Goal: Task Accomplishment & Management: Complete application form

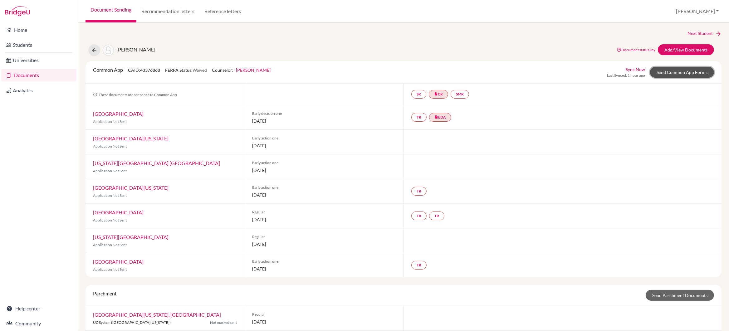
click at [668, 73] on link "Send Common App Forms" at bounding box center [682, 72] width 64 height 11
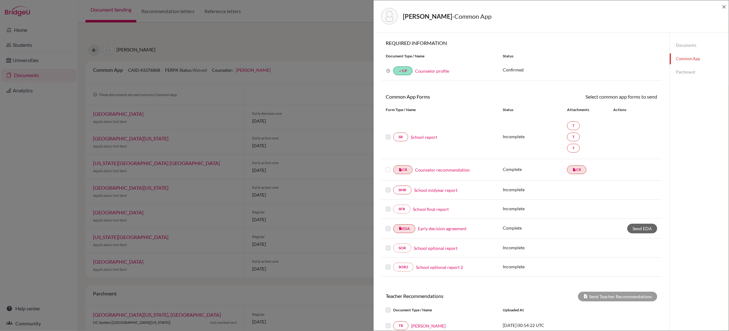
click at [434, 137] on link "School report" at bounding box center [424, 137] width 27 height 7
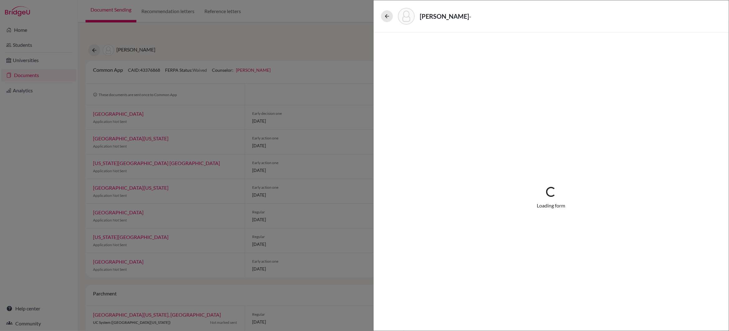
select select "4"
select select "674594"
select select "679246"
select select "672593"
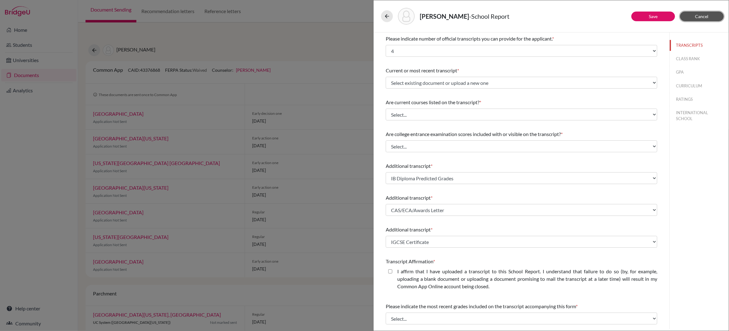
click at [699, 15] on span "Cancel" at bounding box center [701, 16] width 13 height 5
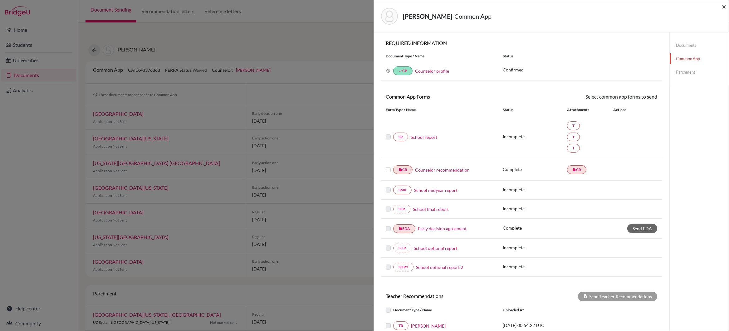
click at [724, 7] on span "×" at bounding box center [724, 6] width 4 height 9
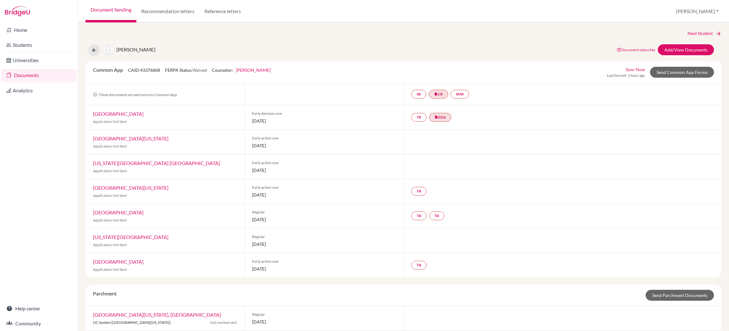
click at [281, 122] on span "[DATE]" at bounding box center [324, 121] width 144 height 7
click at [683, 73] on link "Send Common App Forms" at bounding box center [682, 72] width 64 height 11
